Goal: Information Seeking & Learning: Learn about a topic

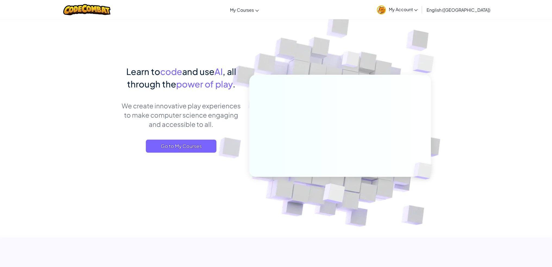
click at [174, 143] on span "Go to My Courses" at bounding box center [181, 146] width 71 height 13
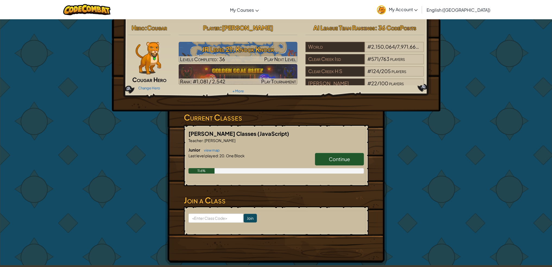
click at [209, 53] on h3 "JR Level 21: Knock Knock" at bounding box center [238, 49] width 119 height 12
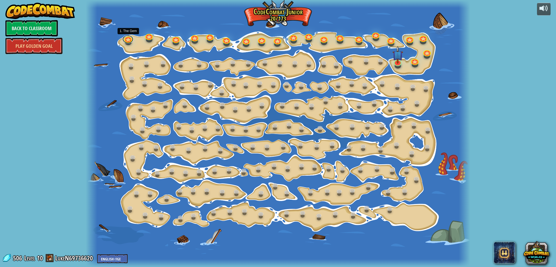
click at [129, 40] on link at bounding box center [128, 39] width 11 height 8
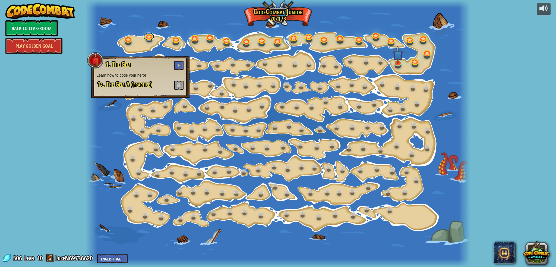
click at [151, 39] on link at bounding box center [148, 37] width 11 height 8
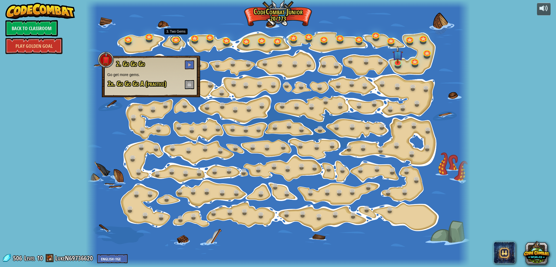
click at [173, 40] on link at bounding box center [175, 39] width 11 height 8
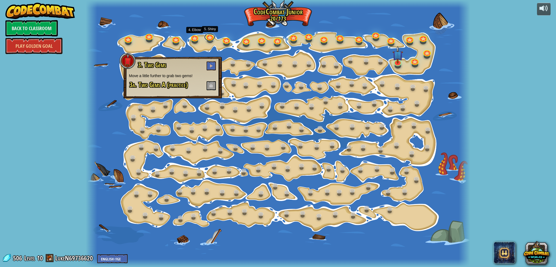
click at [213, 37] on link at bounding box center [209, 37] width 11 height 8
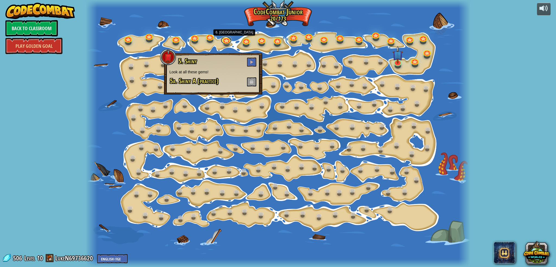
click at [229, 42] on link at bounding box center [226, 40] width 11 height 8
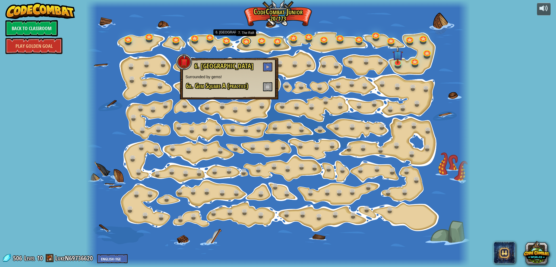
click at [246, 42] on link at bounding box center [246, 41] width 11 height 8
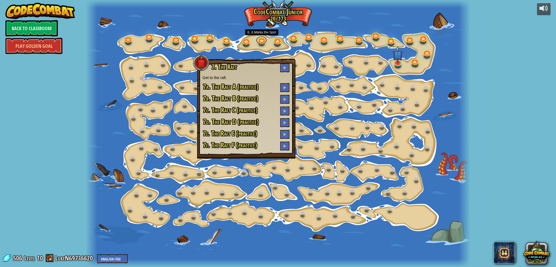
click at [260, 39] on link at bounding box center [261, 40] width 11 height 8
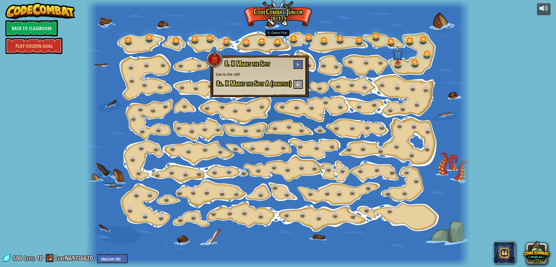
click at [280, 45] on div at bounding box center [277, 44] width 6 height 5
click at [279, 43] on link at bounding box center [277, 41] width 11 height 8
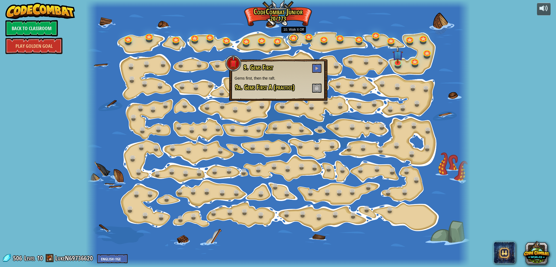
drag, startPoint x: 294, startPoint y: 37, endPoint x: 298, endPoint y: 39, distance: 4.0
click at [293, 37] on link at bounding box center [293, 38] width 11 height 8
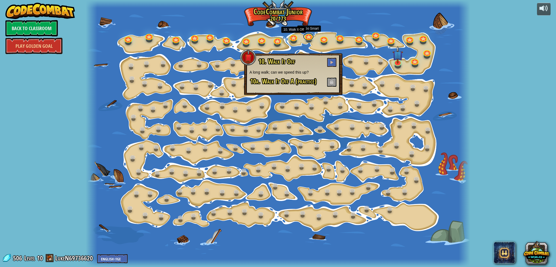
click at [309, 37] on link at bounding box center [308, 37] width 11 height 8
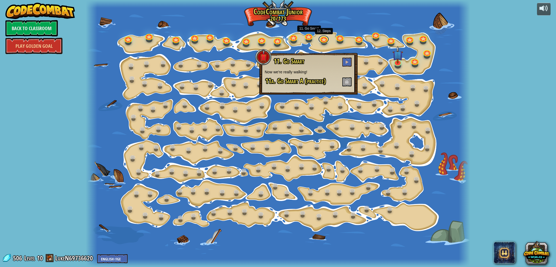
click at [324, 37] on link at bounding box center [323, 39] width 11 height 8
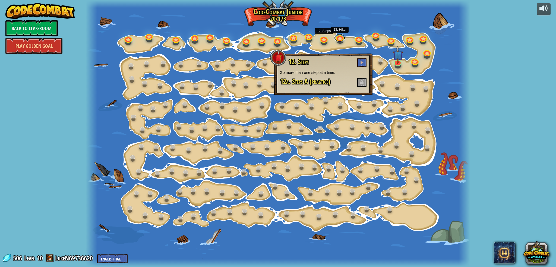
click at [340, 38] on link at bounding box center [339, 38] width 11 height 8
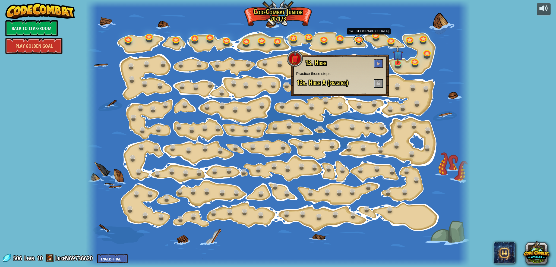
click at [358, 40] on link at bounding box center [359, 39] width 11 height 8
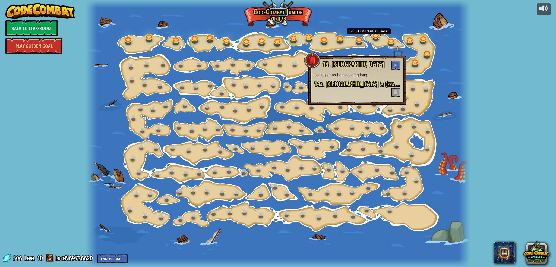
click at [373, 37] on link at bounding box center [375, 35] width 11 height 8
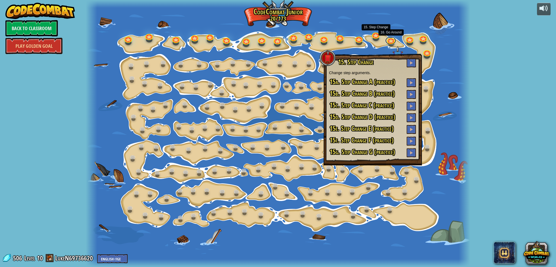
click at [392, 38] on link at bounding box center [391, 40] width 11 height 8
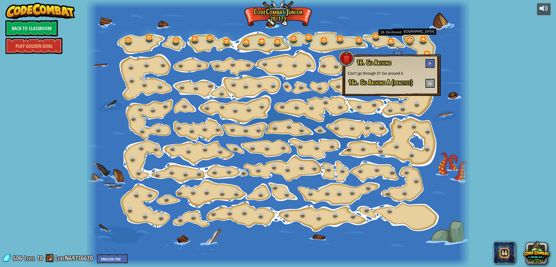
click at [407, 39] on link at bounding box center [409, 40] width 11 height 8
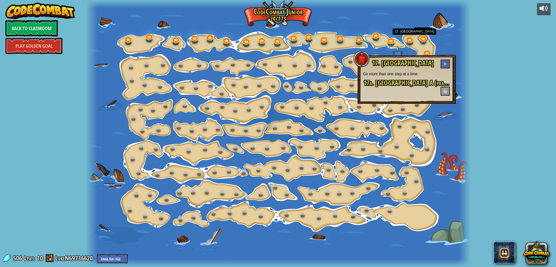
click at [425, 38] on link at bounding box center [423, 39] width 11 height 8
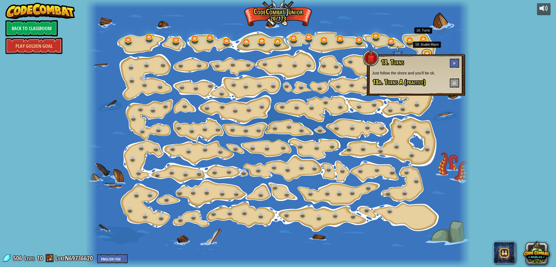
click at [427, 53] on link at bounding box center [427, 53] width 11 height 8
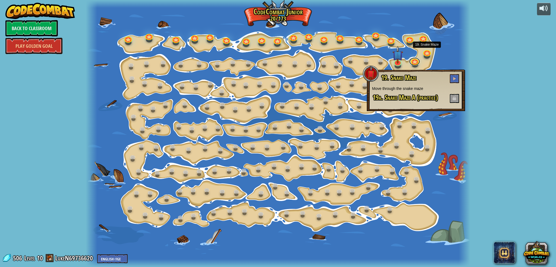
click at [413, 65] on link at bounding box center [414, 61] width 11 height 8
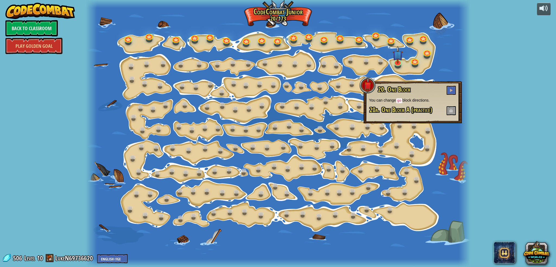
click at [410, 111] on span "20a. One Block A (practice)" at bounding box center [401, 109] width 63 height 9
drag, startPoint x: 404, startPoint y: 117, endPoint x: 401, endPoint y: 111, distance: 7.0
click at [403, 117] on div "20. One Block You can change go block directions. 20a. One Block A (practice)" at bounding box center [413, 102] width 98 height 42
click at [396, 64] on link at bounding box center [397, 62] width 11 height 8
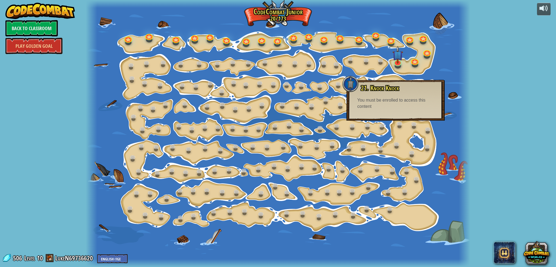
click at [397, 118] on div "21. Knock Knock You can hit crates to break them open. You must be enrolled to …" at bounding box center [396, 100] width 98 height 41
click at [398, 111] on div "21. Knock Knock You can hit crates to break them open. You must be enrolled to …" at bounding box center [396, 100] width 98 height 41
click at [409, 64] on div at bounding box center [278, 133] width 385 height 267
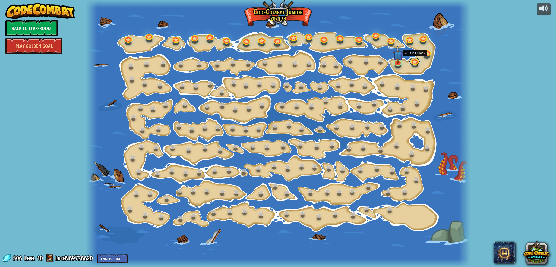
click at [415, 61] on link at bounding box center [414, 61] width 11 height 8
